Goal: Transaction & Acquisition: Purchase product/service

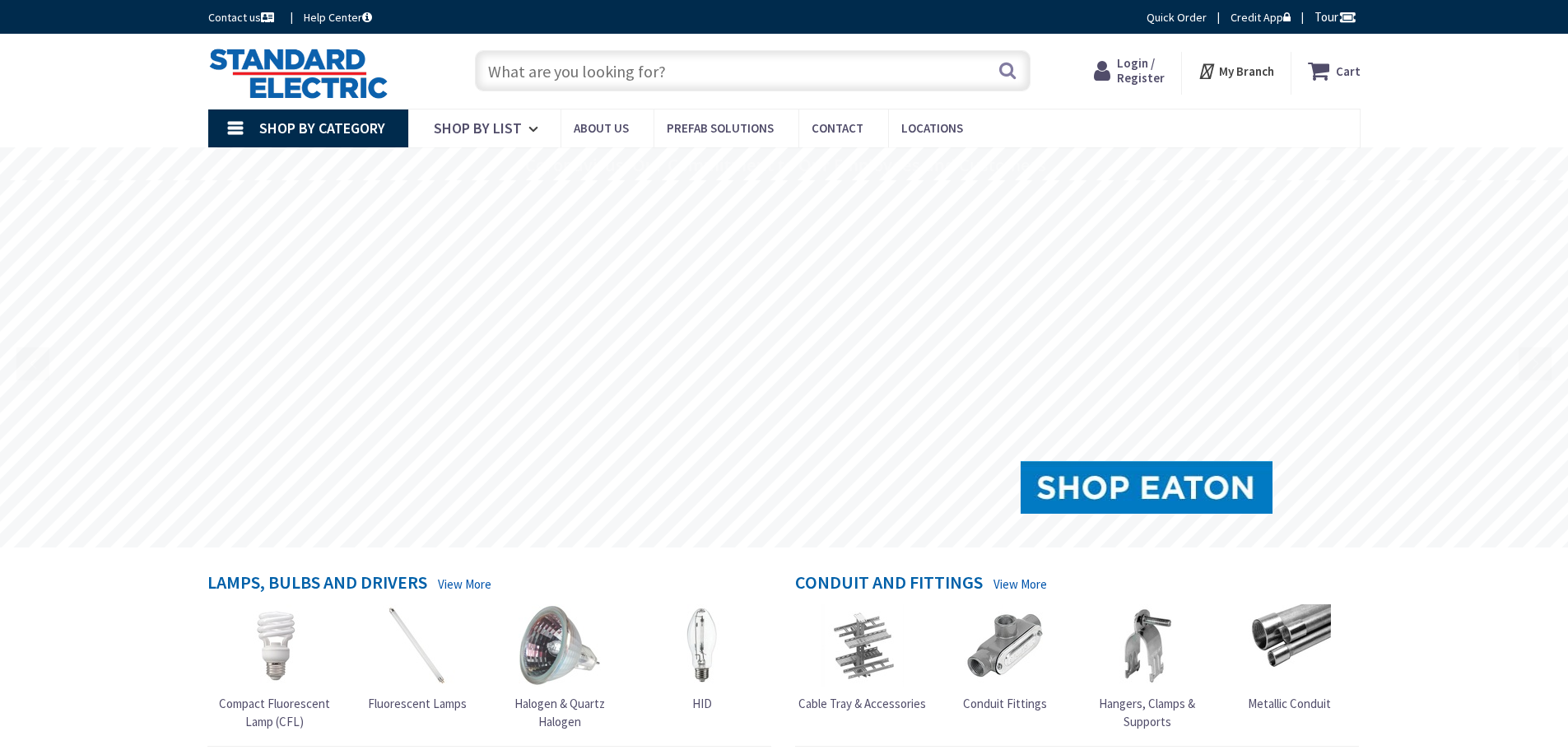
click at [559, 77] on input "text" at bounding box center [752, 71] width 555 height 41
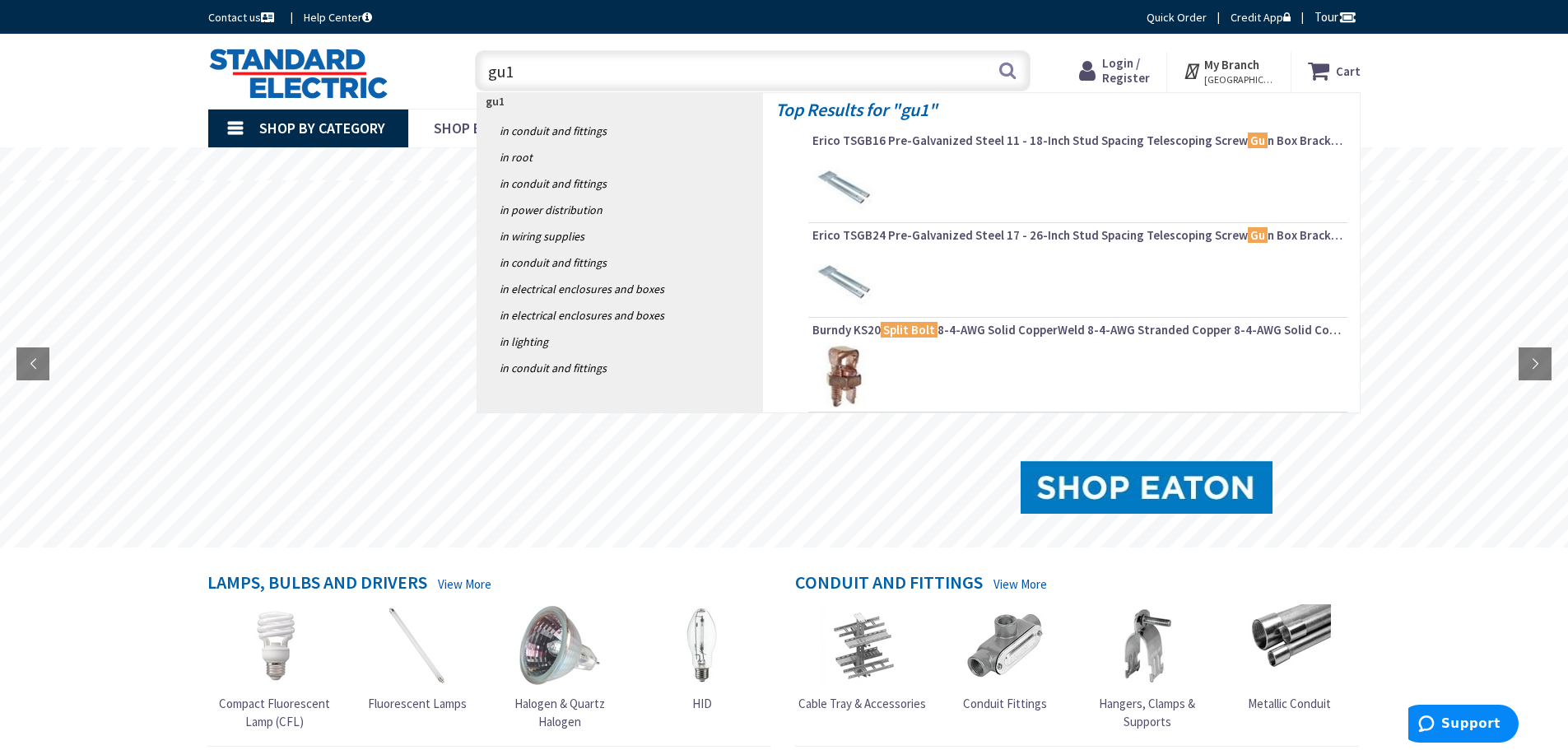
type input "gu10"
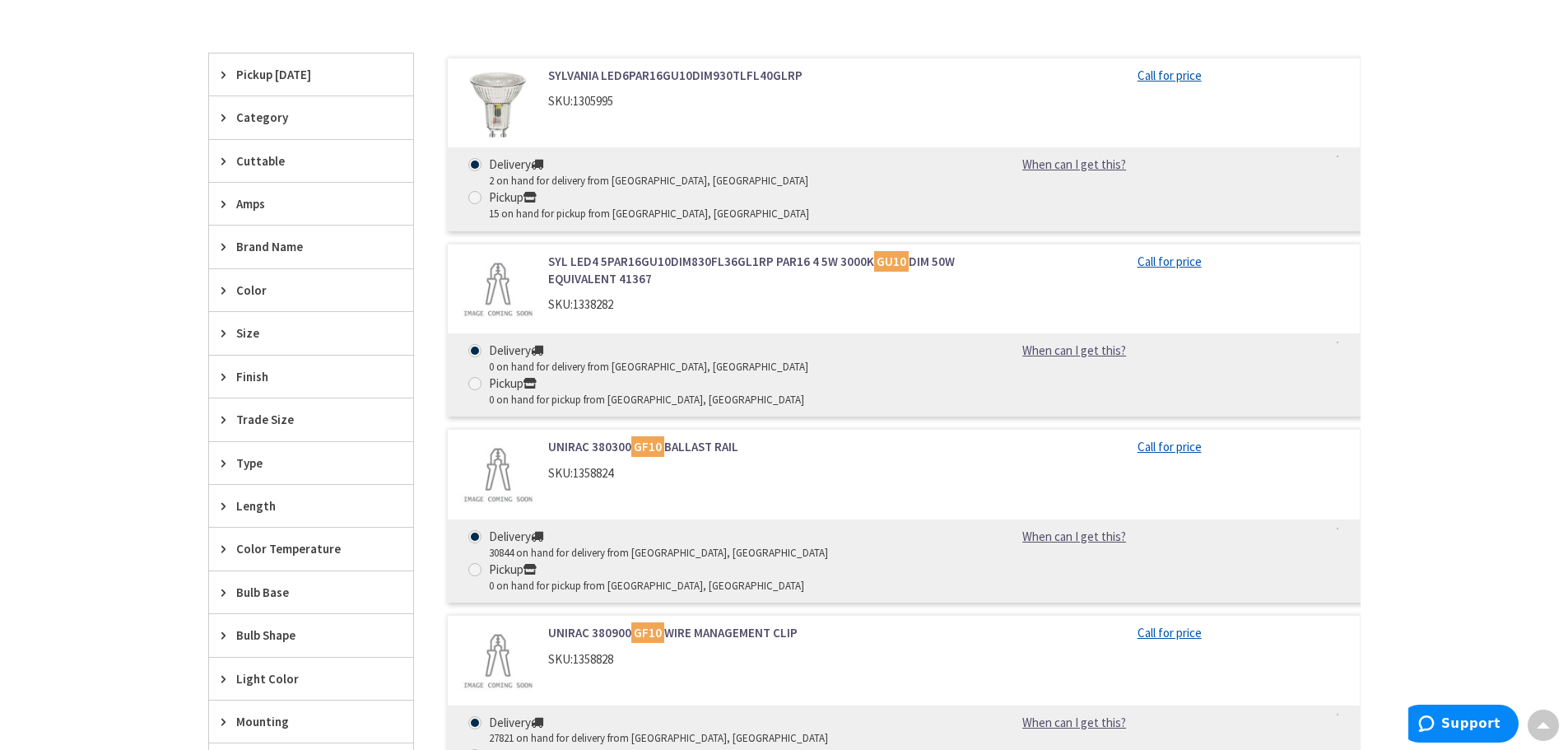
scroll to position [493, 0]
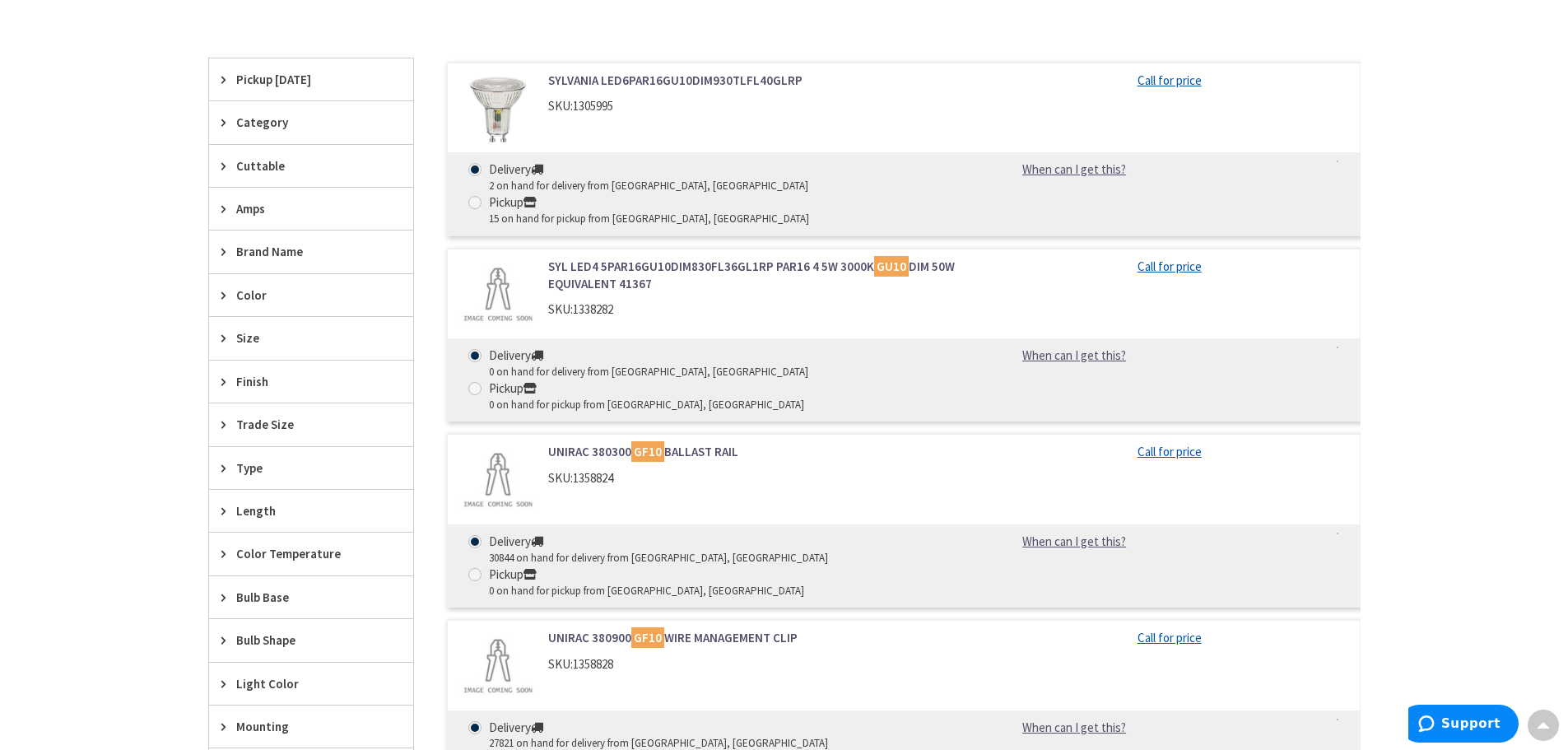
click at [218, 126] on div "Category" at bounding box center [311, 122] width 205 height 42
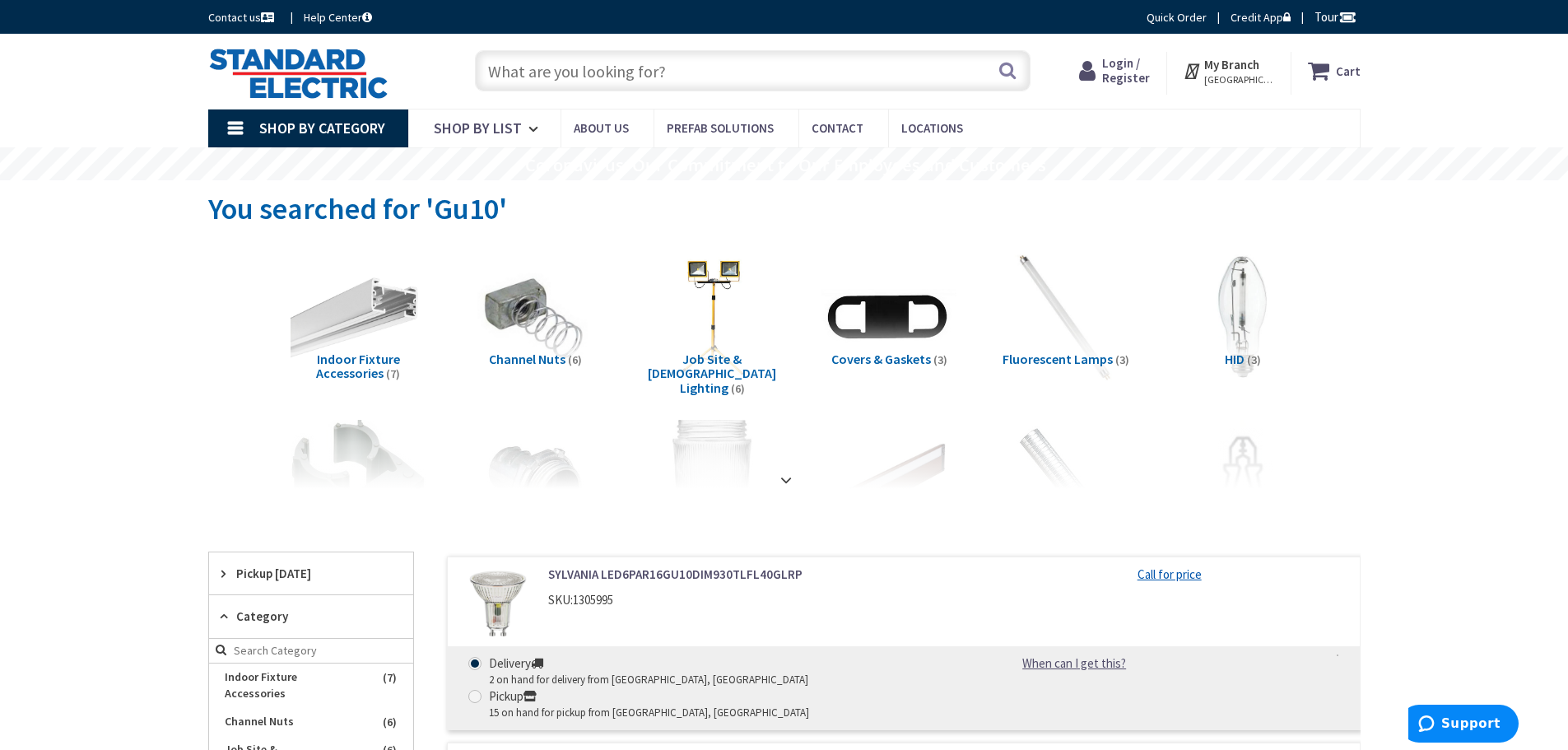
scroll to position [83, 0]
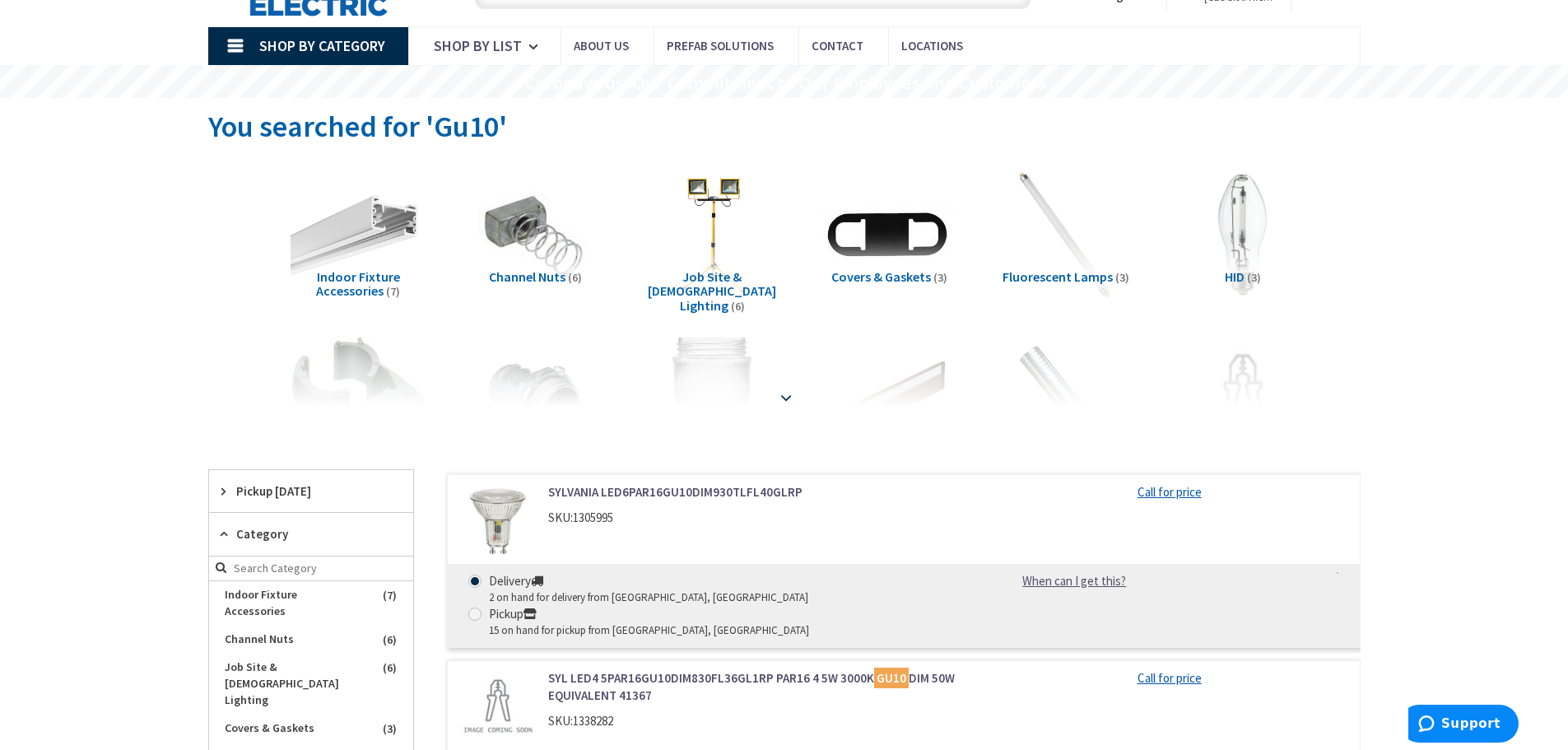
click at [785, 393] on strong at bounding box center [786, 392] width 20 height 18
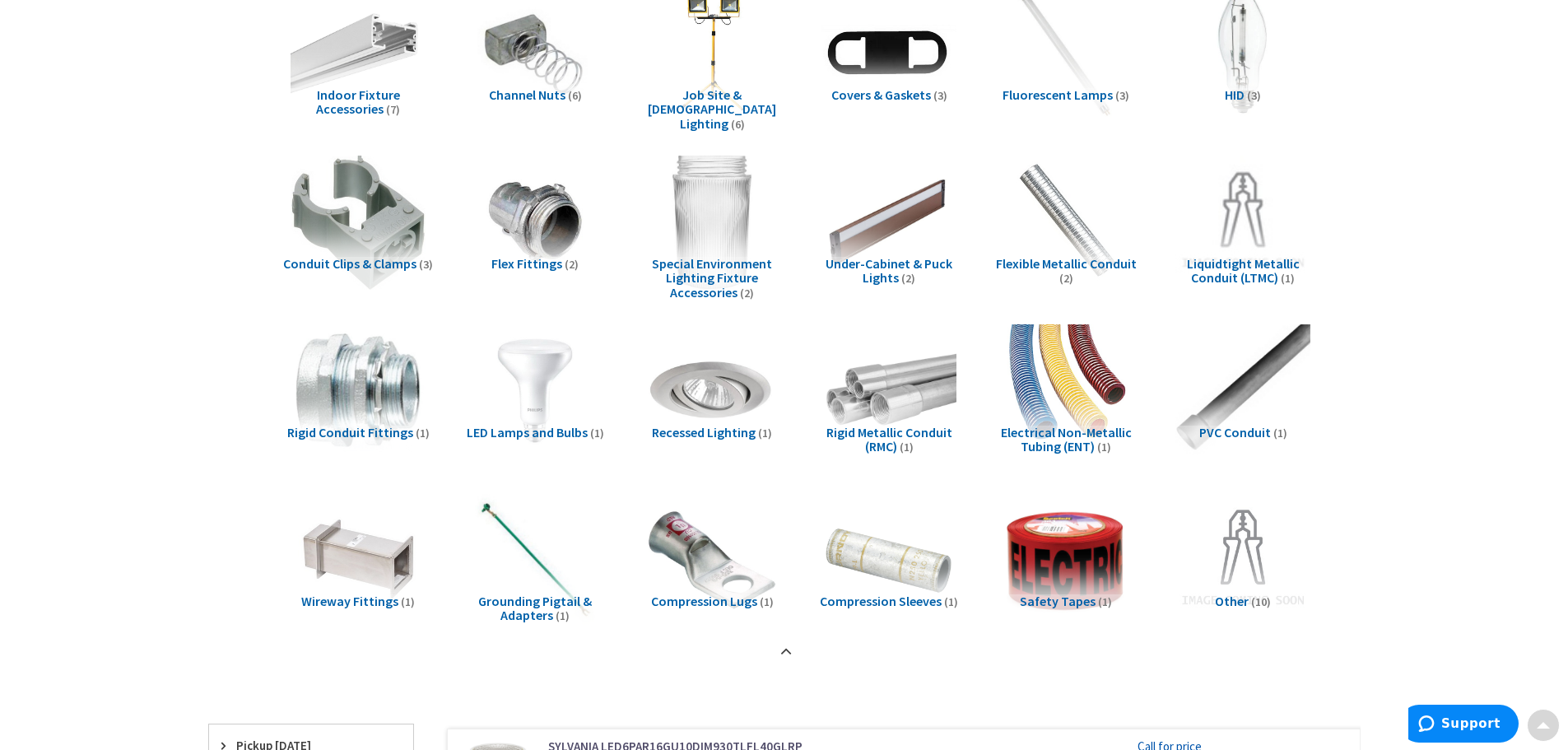
scroll to position [329, 0]
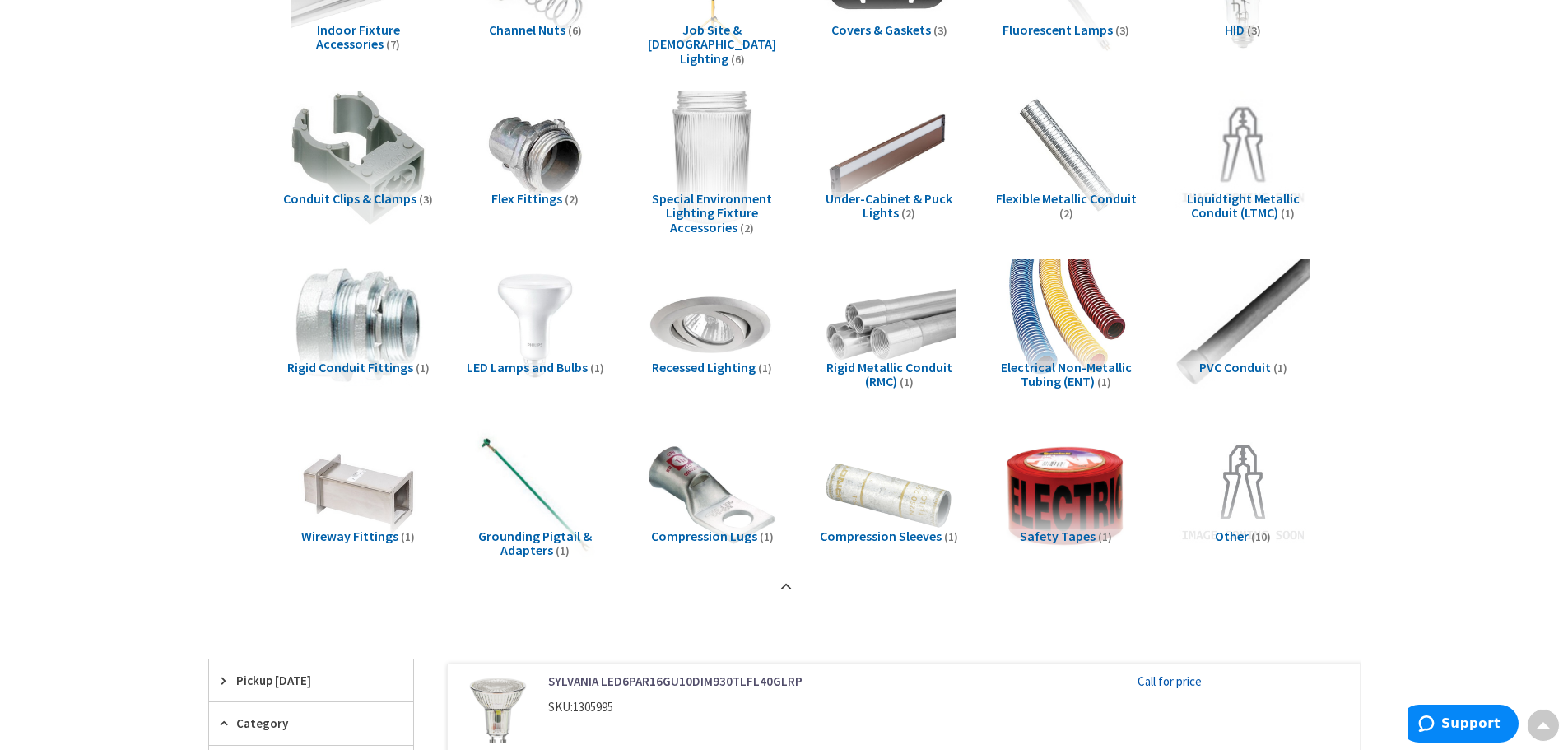
click at [1242, 27] on span "HID" at bounding box center [1234, 30] width 20 height 16
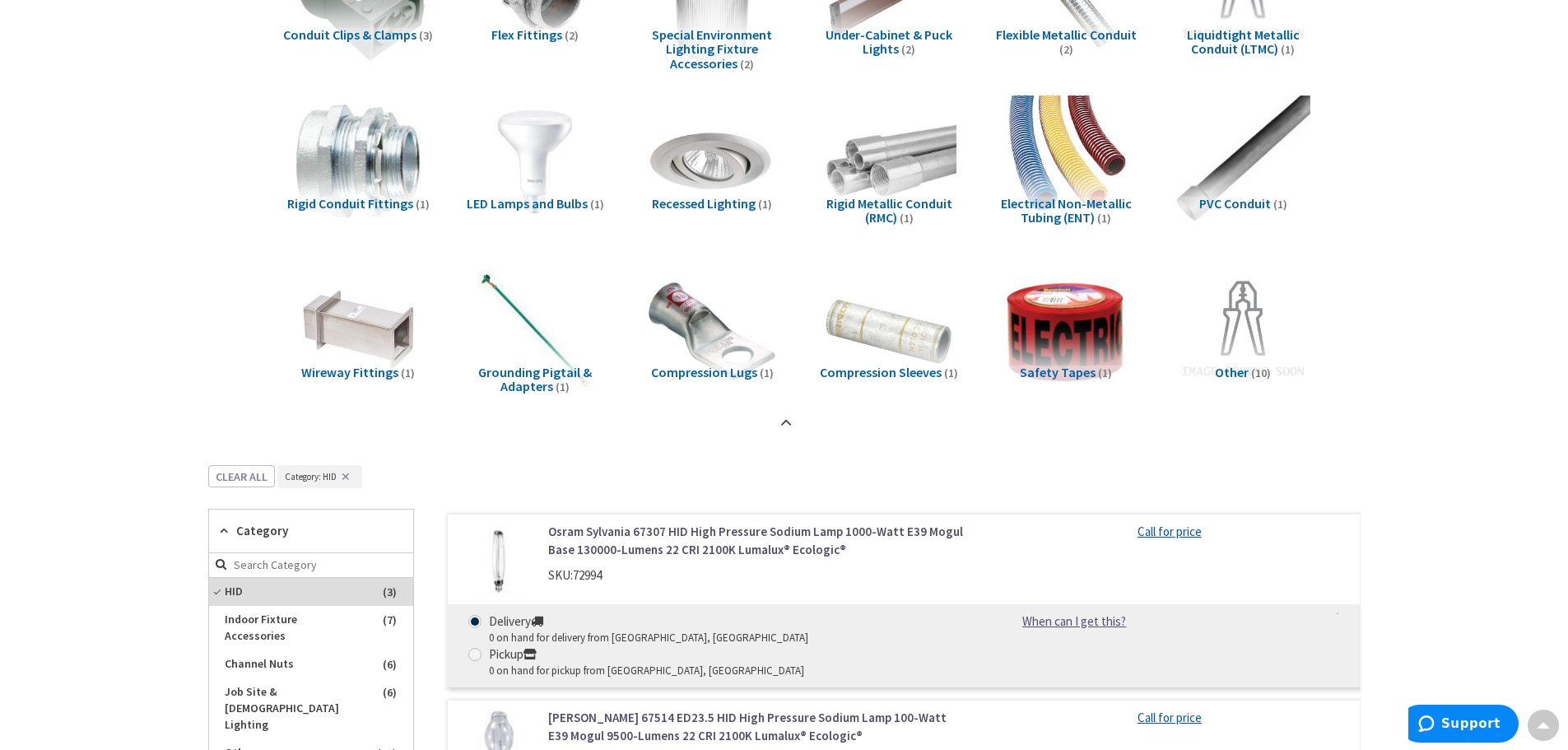
scroll to position [464, 0]
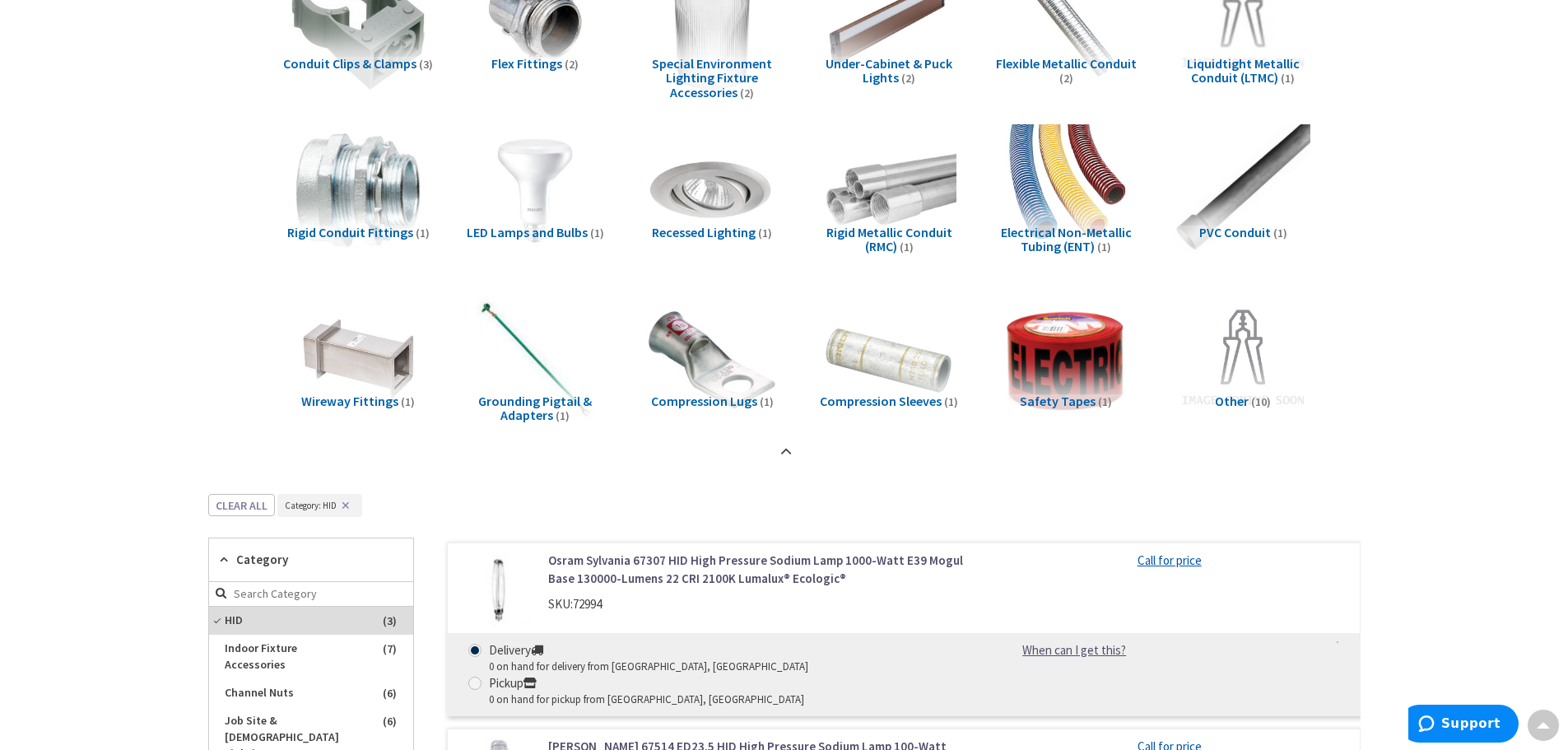
click at [537, 225] on span "LED Lamps and Bulbs" at bounding box center [527, 232] width 121 height 16
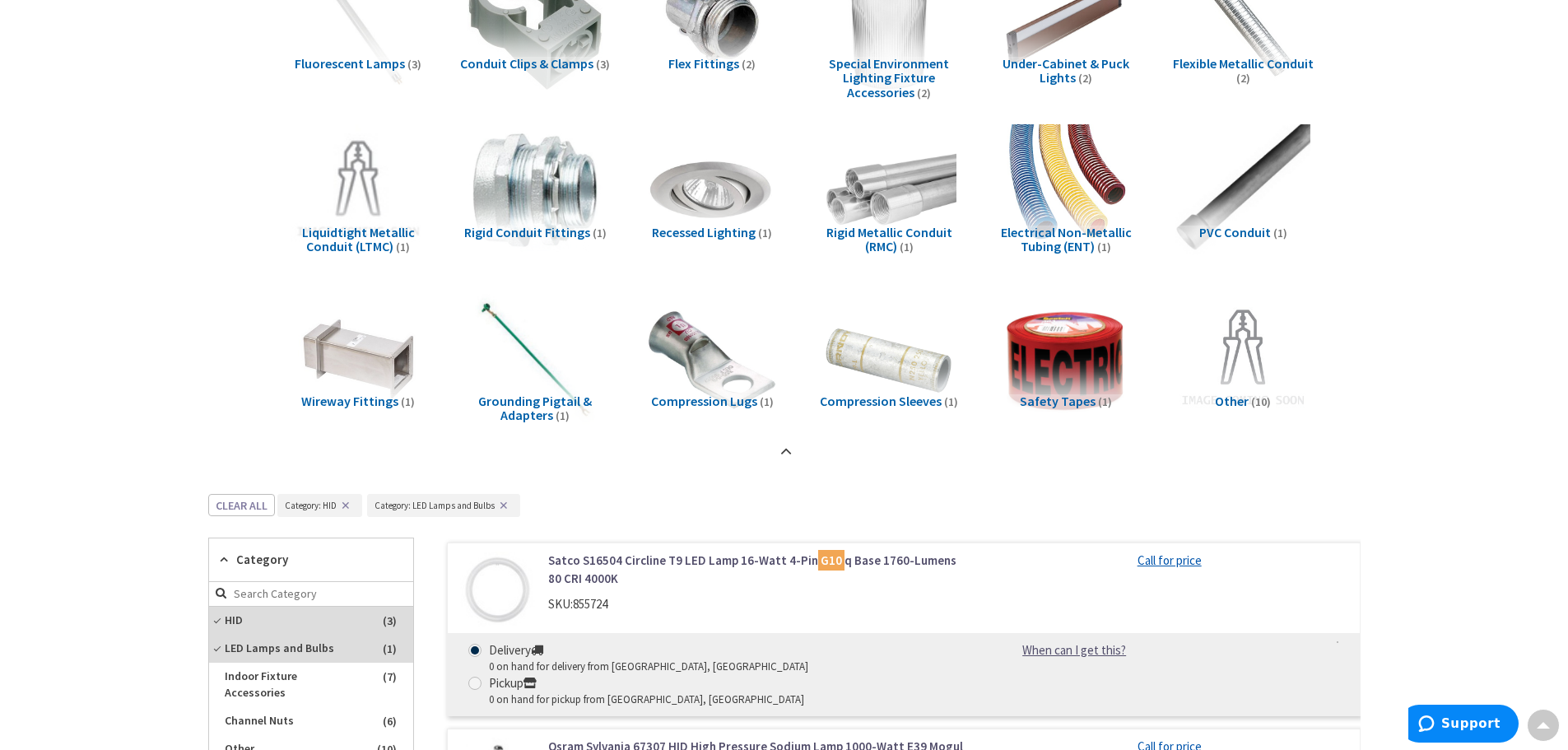
click at [506, 505] on button "✕" at bounding box center [503, 505] width 18 height 12
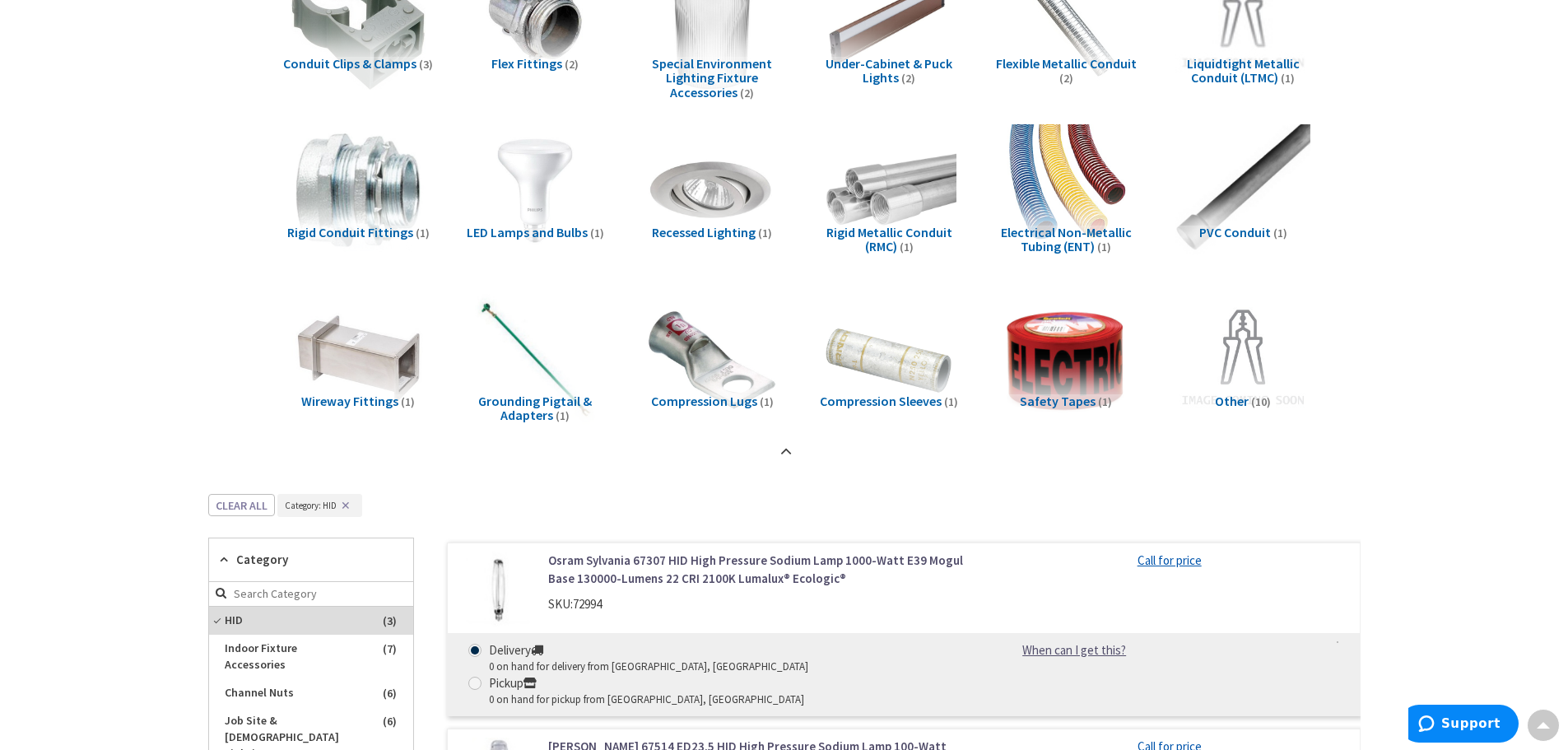
scroll to position [295, 0]
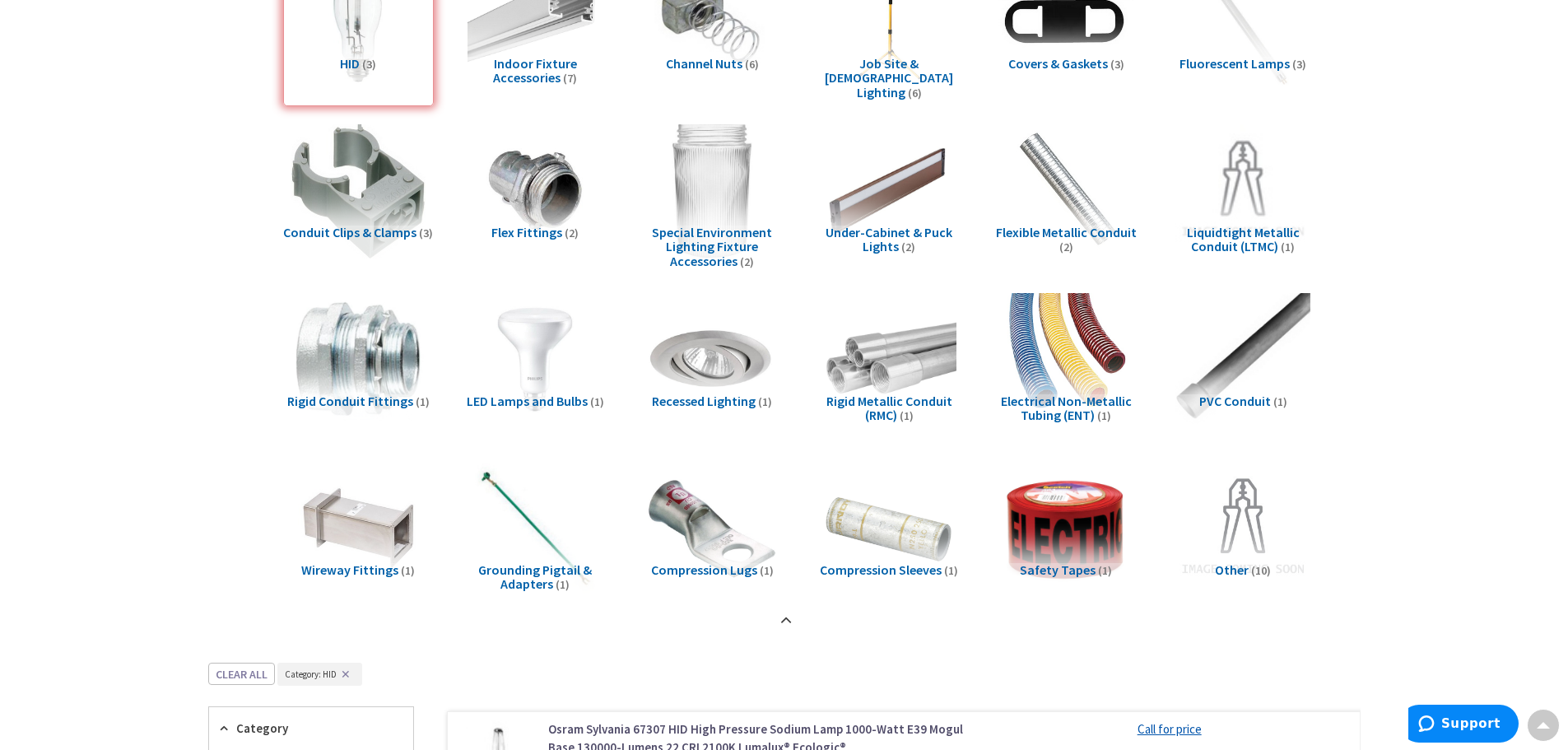
click at [345, 675] on button "✕" at bounding box center [345, 674] width 18 height 12
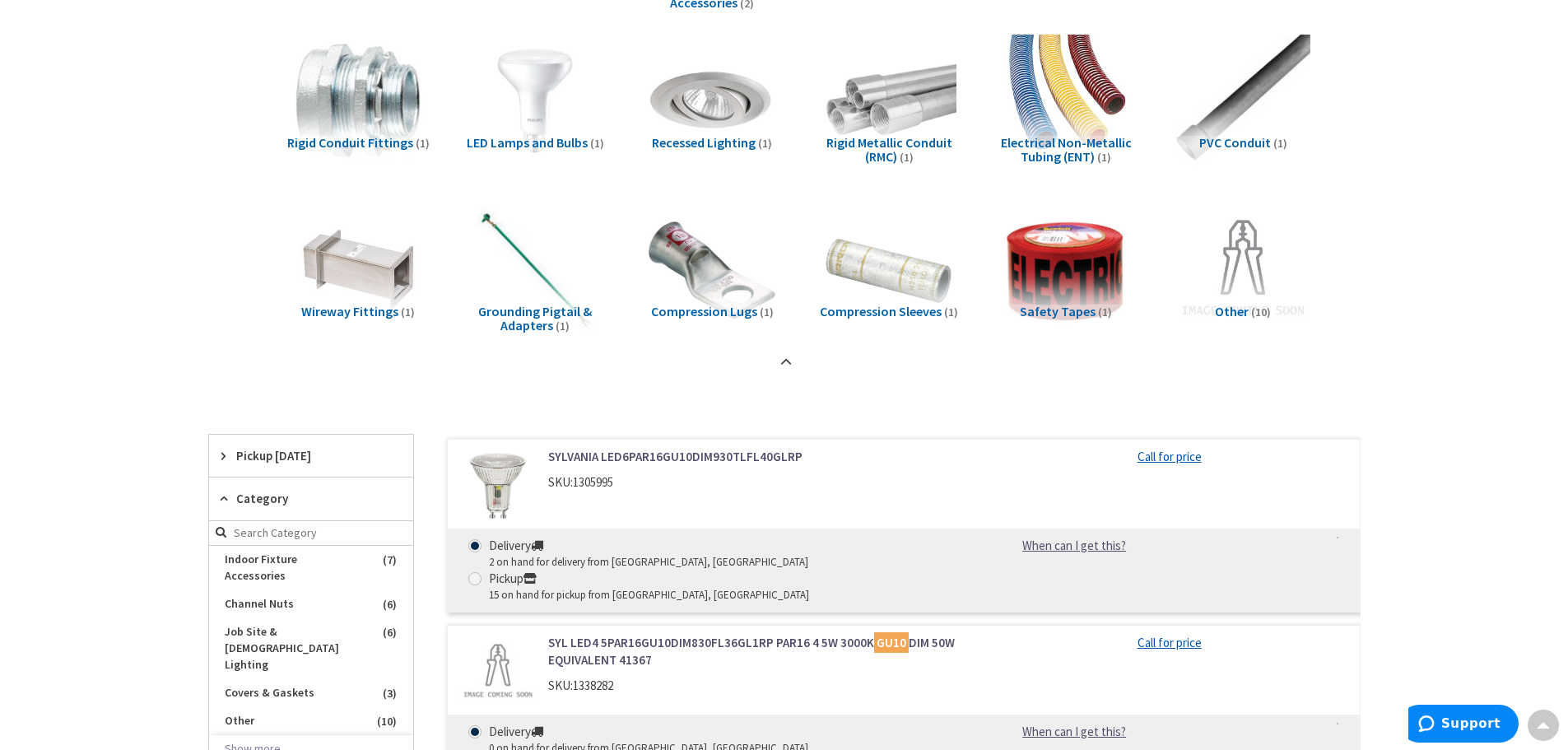
scroll to position [624, 0]
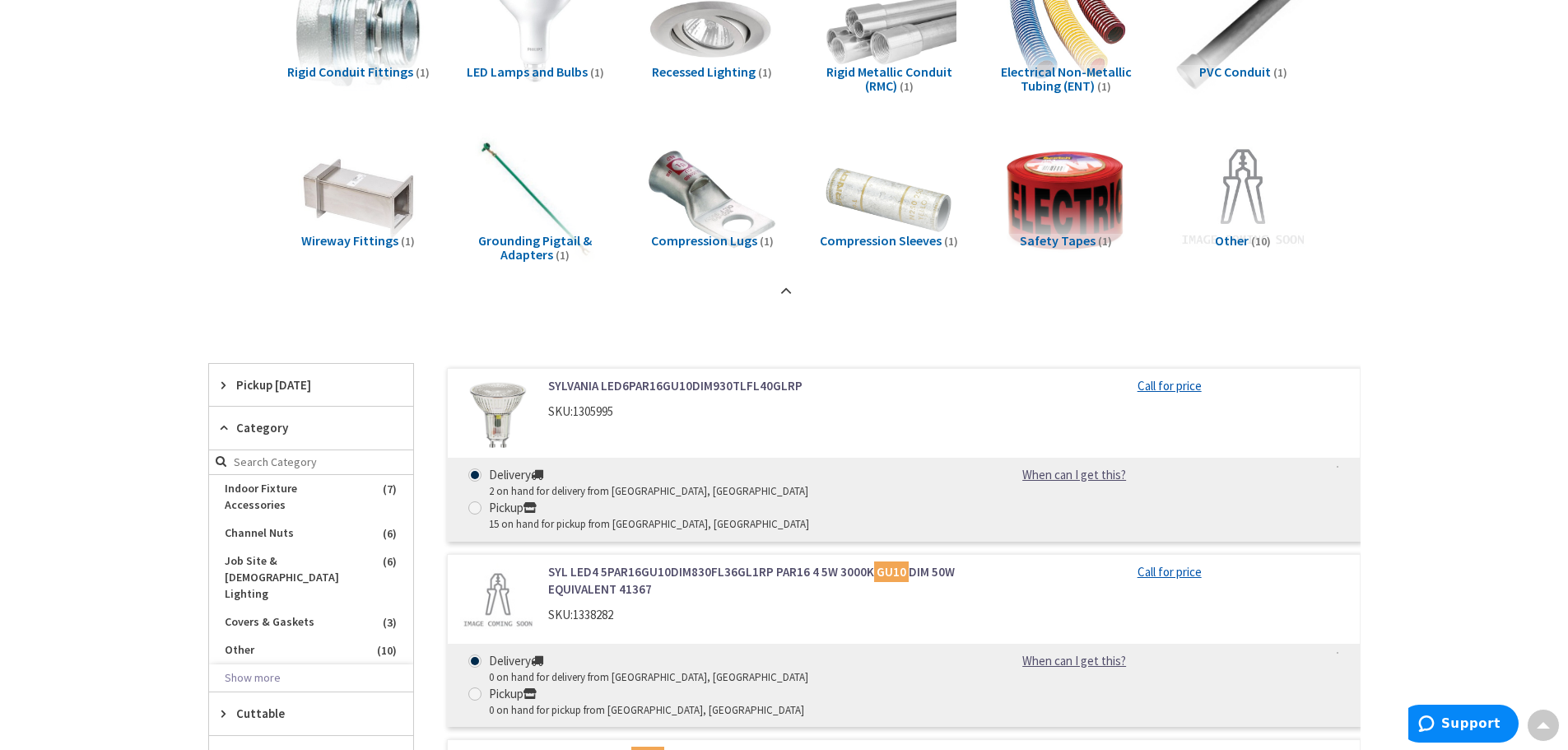
click at [645, 382] on link "SYLVANIA LED6PAR16GU10DIM930TLFL40GLRP" at bounding box center [757, 385] width 419 height 17
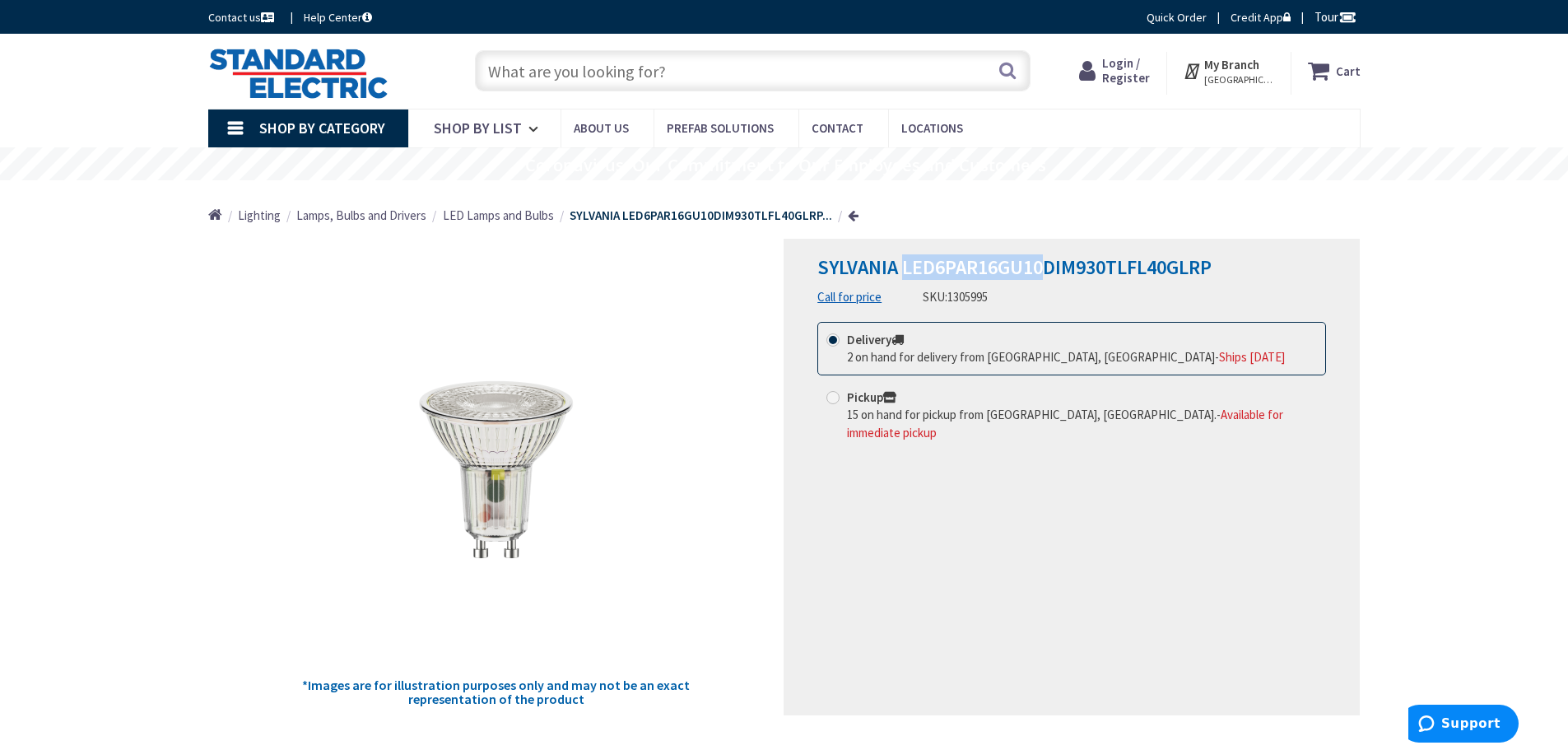
drag, startPoint x: 902, startPoint y: 263, endPoint x: 1043, endPoint y: 274, distance: 141.4
click at [1043, 274] on span "SYLVANIA LED6PAR16GU10DIM930TLFL40GLRP" at bounding box center [1014, 266] width 394 height 25
copy span "LED6PAR16GU10"
